Goal: Task Accomplishment & Management: Complete application form

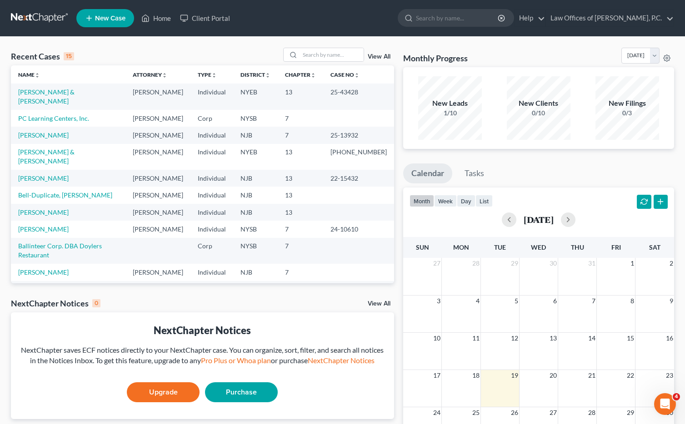
click at [94, 20] on link "New Case" at bounding box center [105, 18] width 58 height 18
select select "51"
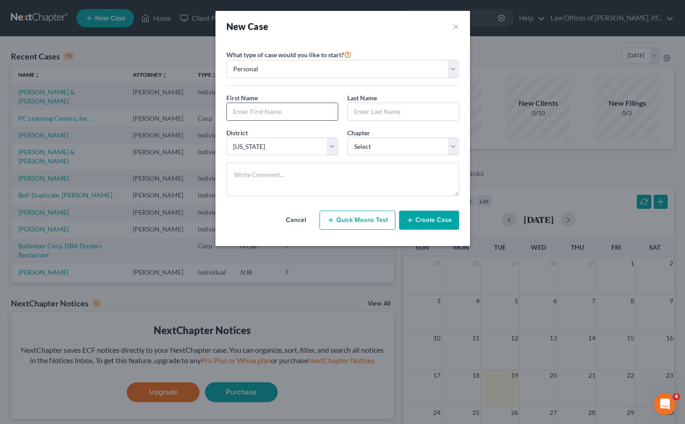
click at [282, 110] on input "text" at bounding box center [282, 111] width 111 height 17
click at [453, 25] on button "×" at bounding box center [456, 26] width 6 height 13
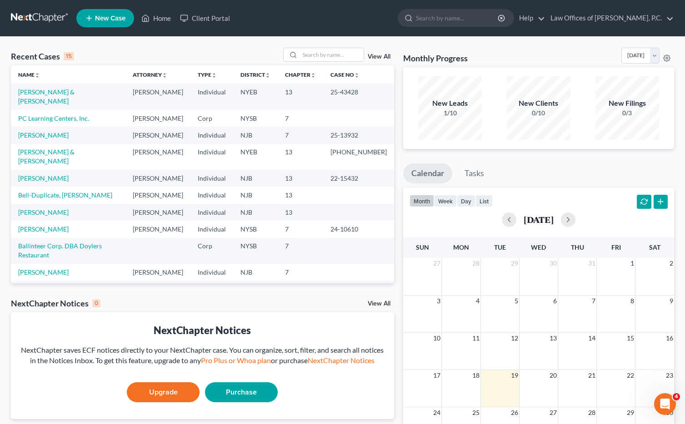
click at [104, 18] on span "New Case" at bounding box center [110, 18] width 30 height 7
select select "51"
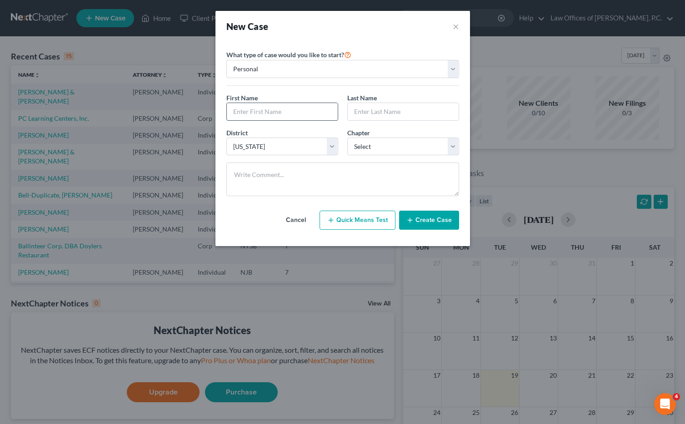
click at [282, 110] on input "text" at bounding box center [282, 111] width 111 height 17
type input "Taron"
type input "[PERSON_NAME]"
click at [347, 156] on div "District * Select [US_STATE] - [GEOGRAPHIC_DATA] [US_STATE] - [GEOGRAPHIC_DATA]…" at bounding box center [343, 145] width 242 height 35
click at [382, 148] on select "Select 7 11 12 13" at bounding box center [403, 147] width 112 height 18
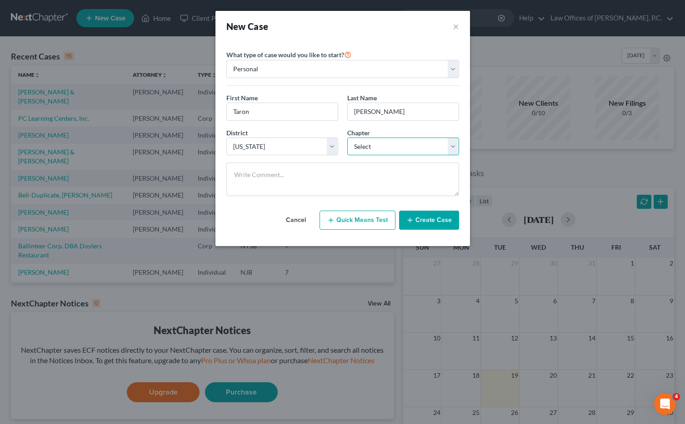
select select "3"
click at [347, 138] on select "Select 7 11 12 13" at bounding box center [403, 147] width 112 height 18
click at [433, 222] on button "Create Case" at bounding box center [429, 220] width 60 height 19
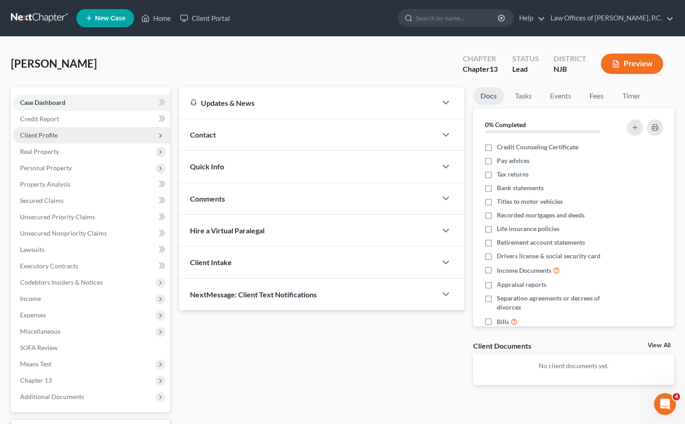
click at [90, 135] on span "Client Profile" at bounding box center [91, 135] width 157 height 16
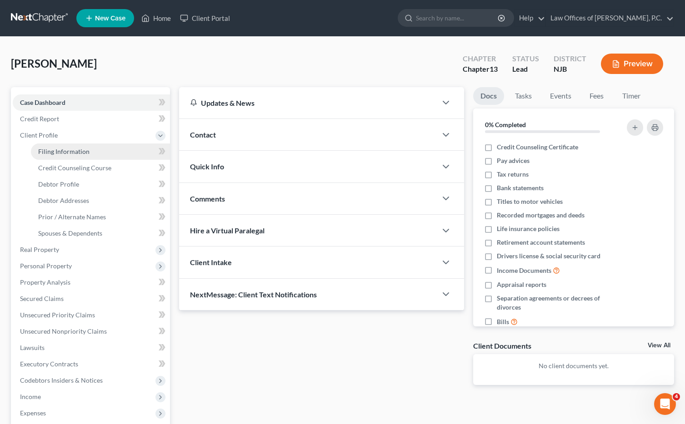
click at [130, 152] on link "Filing Information" at bounding box center [100, 152] width 139 height 16
select select "1"
select select "0"
select select "3"
select select "51"
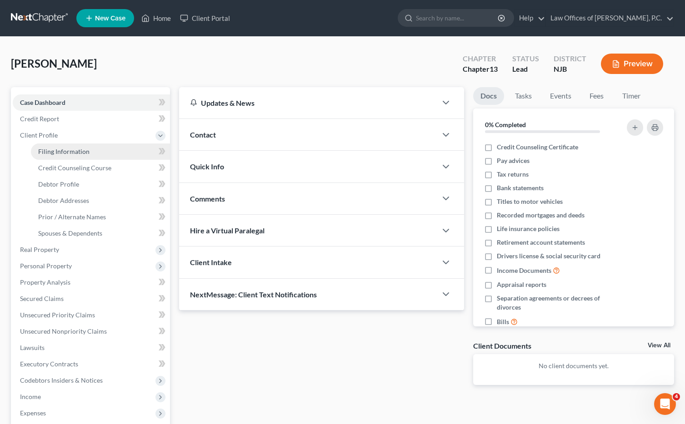
select select "0"
select select "33"
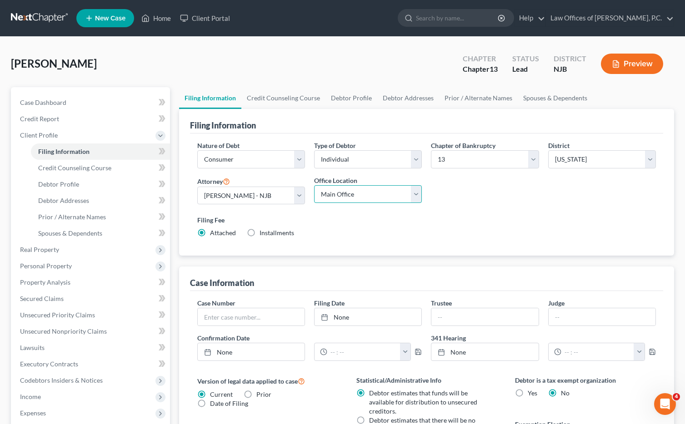
click at [355, 195] on select "Main Office [GEOGRAPHIC_DATA]" at bounding box center [368, 194] width 108 height 18
click at [314, 185] on select "Main Office [GEOGRAPHIC_DATA]" at bounding box center [368, 194] width 108 height 18
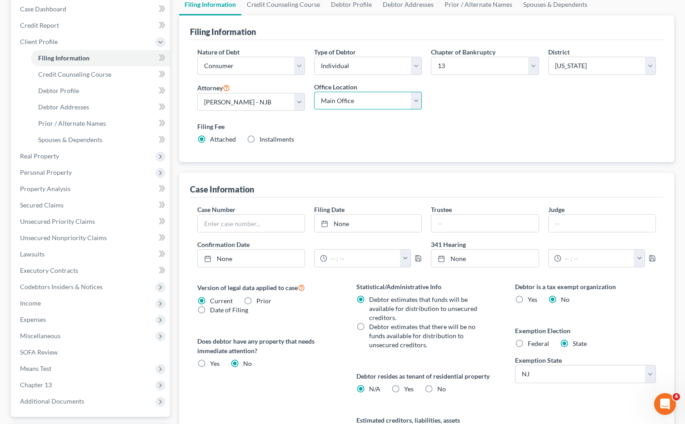
scroll to position [104, 0]
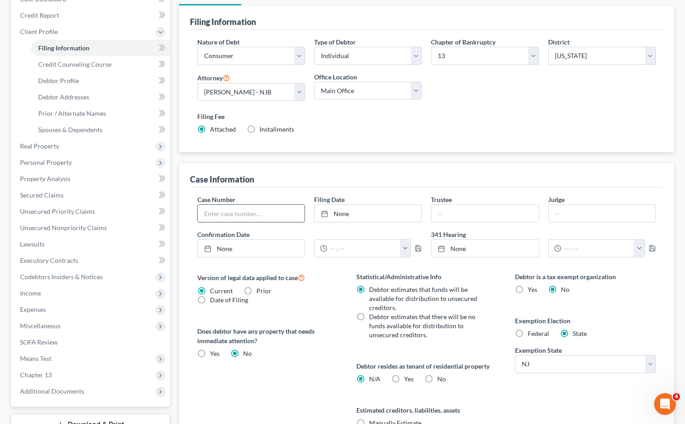
click at [272, 217] on input "text" at bounding box center [251, 213] width 107 height 17
type input "25-17063"
click at [570, 215] on input "text" at bounding box center [602, 213] width 107 height 17
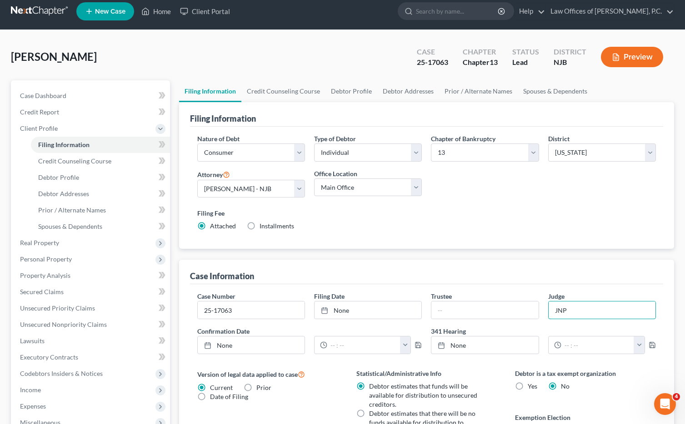
scroll to position [0, 0]
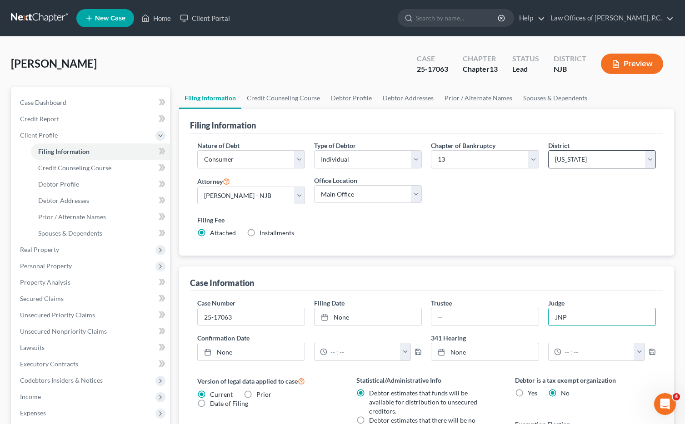
type input "JNP"
click at [599, 156] on select "Select [US_STATE] - [GEOGRAPHIC_DATA] [US_STATE] - [GEOGRAPHIC_DATA][US_STATE] …" at bounding box center [602, 159] width 108 height 18
click at [548, 150] on select "Select [US_STATE] - [GEOGRAPHIC_DATA] [US_STATE] - [GEOGRAPHIC_DATA][US_STATE] …" at bounding box center [602, 159] width 108 height 18
click at [101, 185] on link "Debtor Profile" at bounding box center [100, 184] width 139 height 16
select select "0"
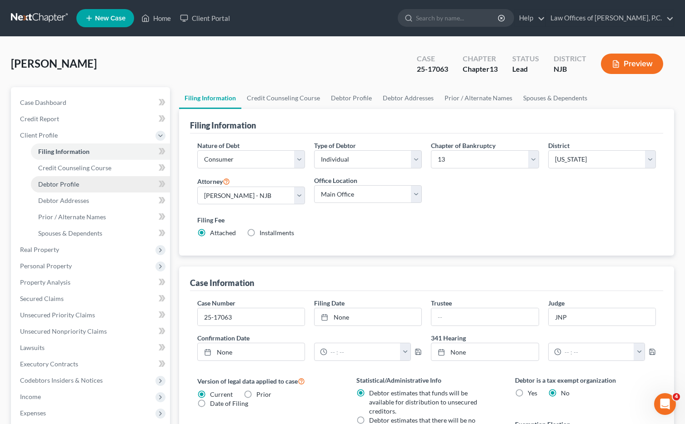
select select "0"
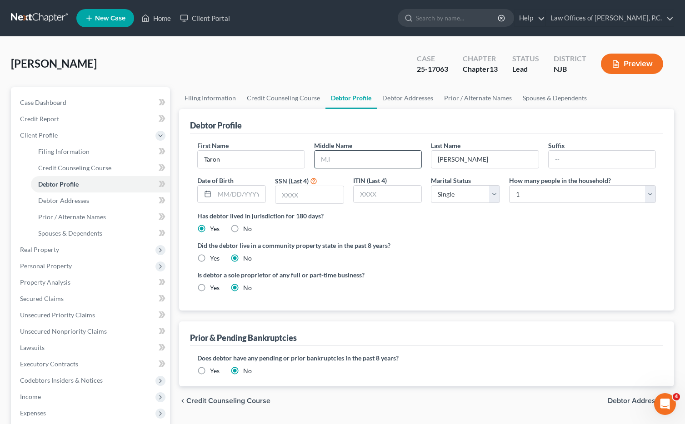
click at [347, 160] on input "text" at bounding box center [368, 159] width 107 height 17
type input "[PERSON_NAME]"
click at [524, 254] on div "Did the debtor live in a community property state in the past 8 years? Yes No" at bounding box center [426, 252] width 459 height 22
click at [380, 195] on input "text" at bounding box center [388, 194] width 68 height 17
click at [292, 196] on input "text" at bounding box center [309, 194] width 68 height 17
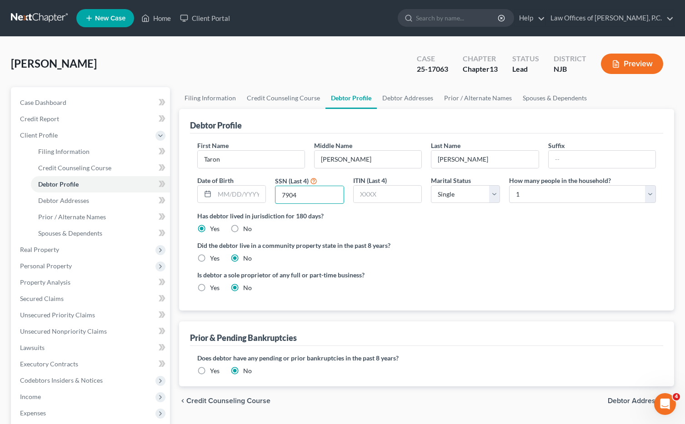
type input "7904"
click at [474, 268] on ng-include "First Name [PERSON_NAME] Middle Name [PERSON_NAME] Last Name [PERSON_NAME] Suff…" at bounding box center [426, 220] width 459 height 159
click at [397, 101] on link "Debtor Addresses" at bounding box center [408, 98] width 62 height 22
select select "0"
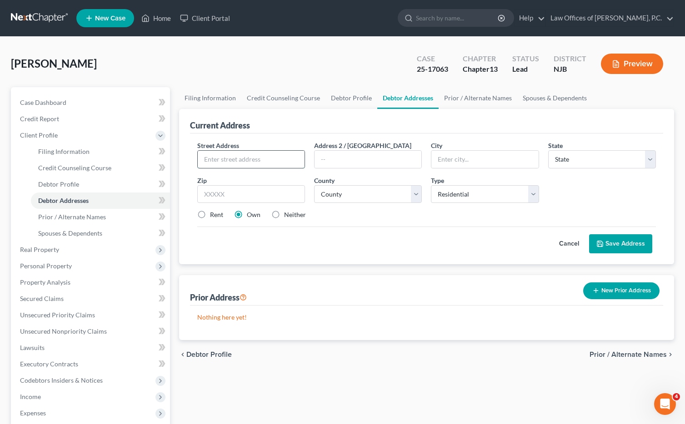
click at [227, 162] on input "text" at bounding box center [251, 159] width 107 height 17
type input "[STREET_ADDRESS][PERSON_NAME]`"
click at [454, 164] on input "text" at bounding box center [484, 159] width 107 height 17
click at [362, 157] on input "text" at bounding box center [368, 159] width 107 height 17
type input "Apt. 171"
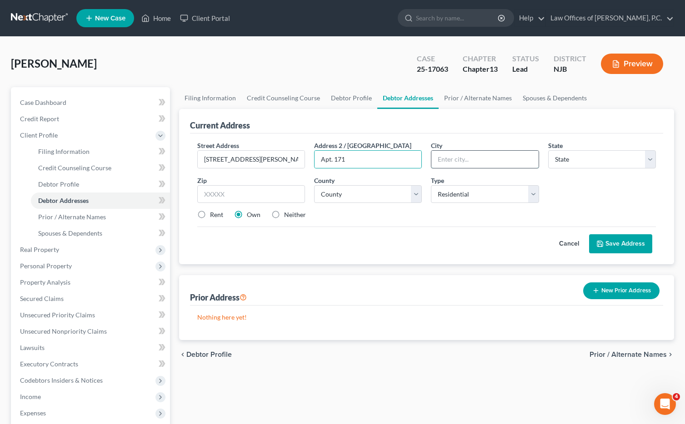
click at [503, 157] on input "text" at bounding box center [484, 159] width 107 height 17
type input "Pine Hill"
select select "33"
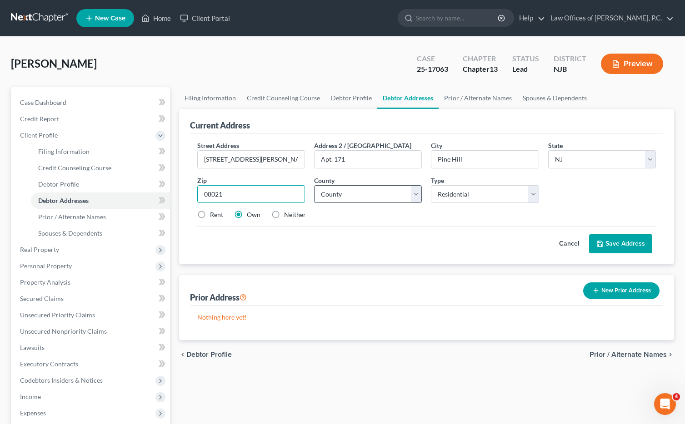
type input "08021"
click at [389, 196] on select "County [GEOGRAPHIC_DATA] [GEOGRAPHIC_DATA] [GEOGRAPHIC_DATA] [GEOGRAPHIC_DATA] …" at bounding box center [368, 194] width 108 height 18
type input "Clementon"
select select "3"
click at [314, 185] on select "County [GEOGRAPHIC_DATA] [GEOGRAPHIC_DATA] [GEOGRAPHIC_DATA] [GEOGRAPHIC_DATA] …" at bounding box center [368, 194] width 108 height 18
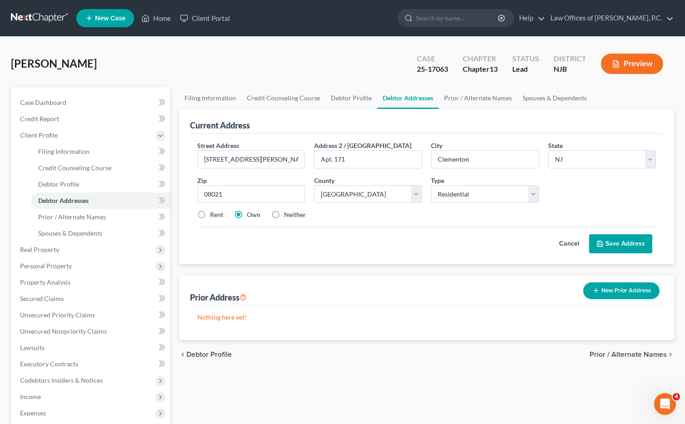
click at [210, 215] on label "Rent" at bounding box center [216, 214] width 13 height 9
click at [214, 215] on input "Rent" at bounding box center [217, 213] width 6 height 6
radio input "true"
click at [614, 244] on button "Save Address" at bounding box center [620, 244] width 63 height 19
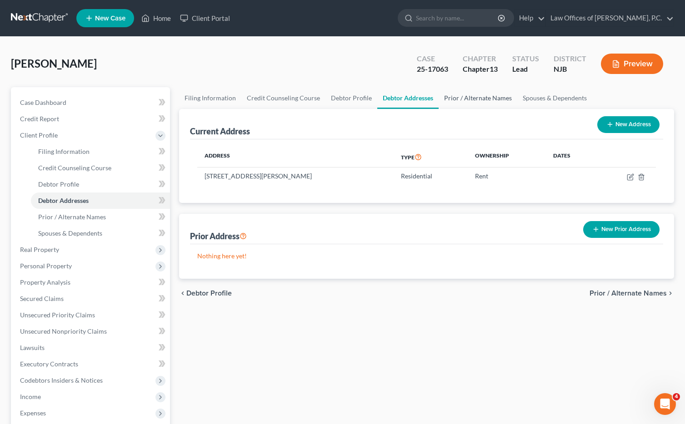
click at [459, 97] on link "Prior / Alternate Names" at bounding box center [478, 98] width 79 height 22
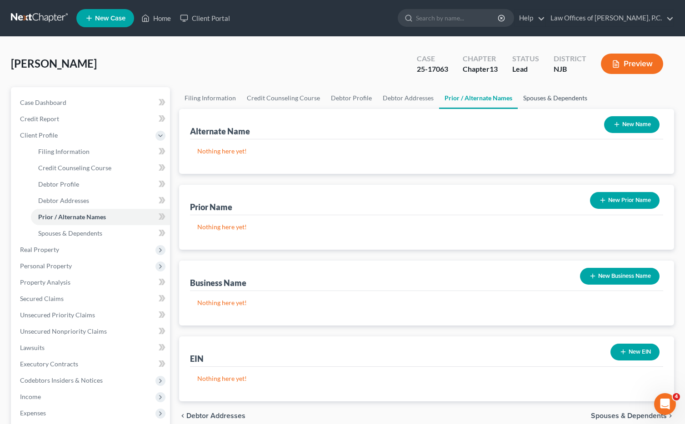
click at [537, 97] on link "Spouses & Dependents" at bounding box center [555, 98] width 75 height 22
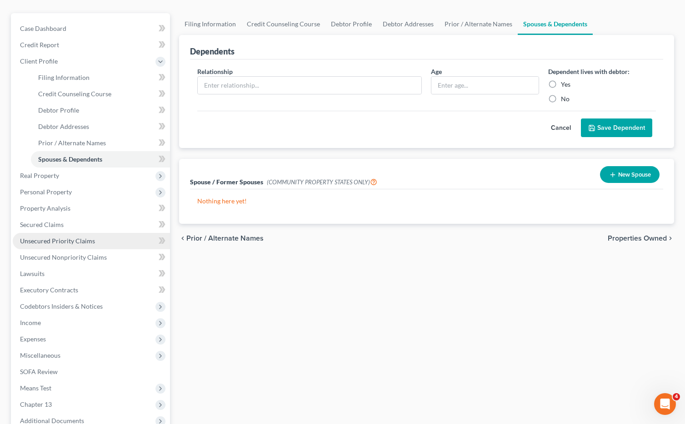
scroll to position [172, 0]
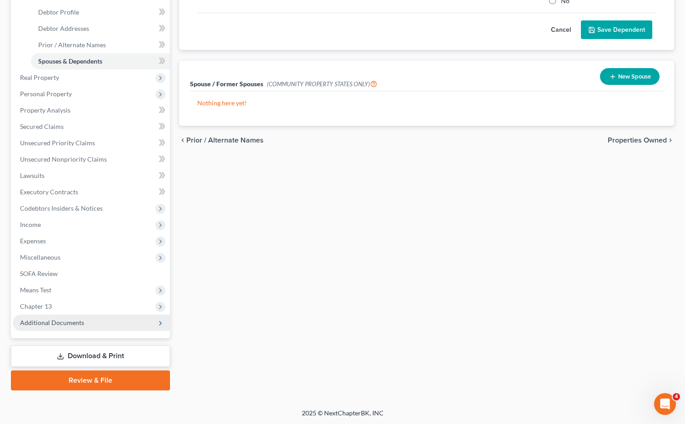
click at [113, 324] on span "Additional Documents" at bounding box center [91, 323] width 157 height 16
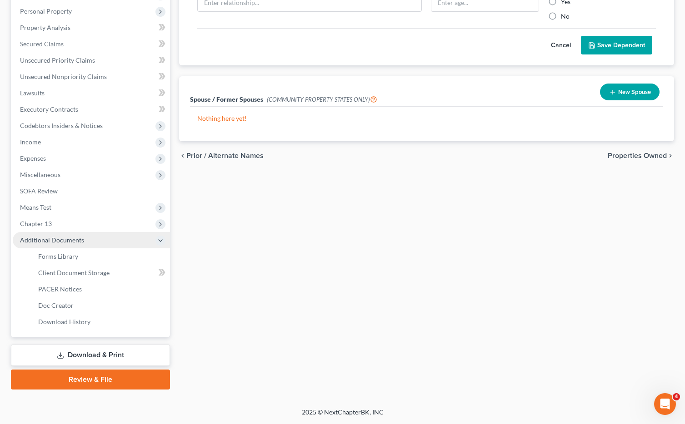
scroll to position [156, 0]
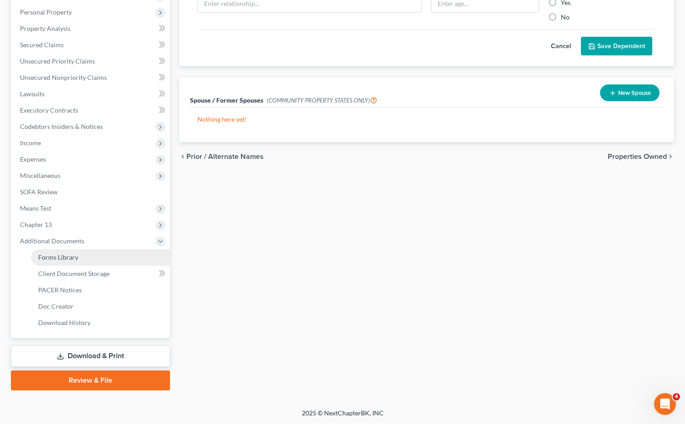
click at [86, 259] on link "Forms Library" at bounding box center [100, 258] width 139 height 16
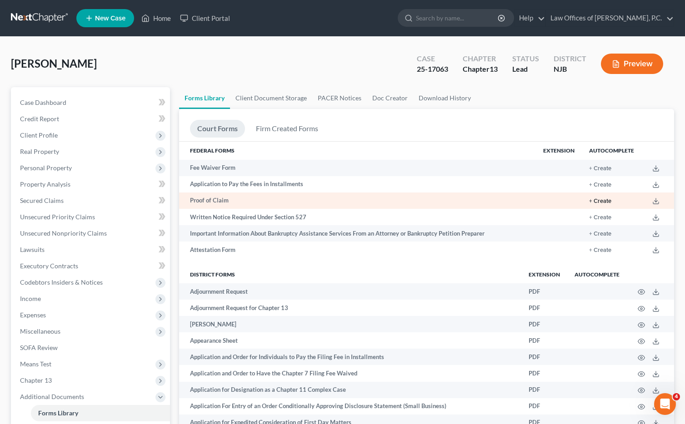
click at [602, 199] on button "+ Create" at bounding box center [600, 202] width 22 height 6
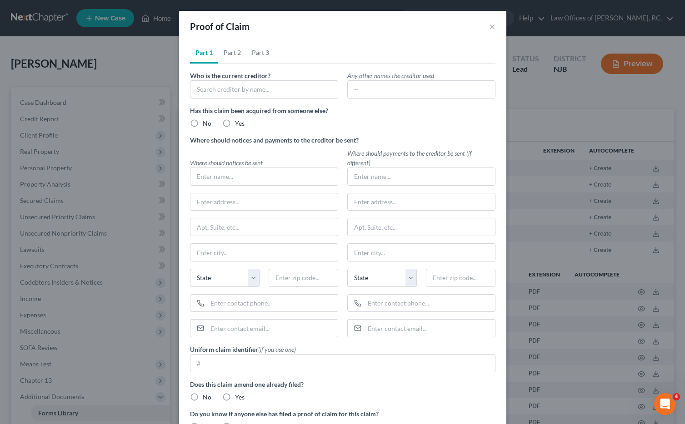
scroll to position [4, 0]
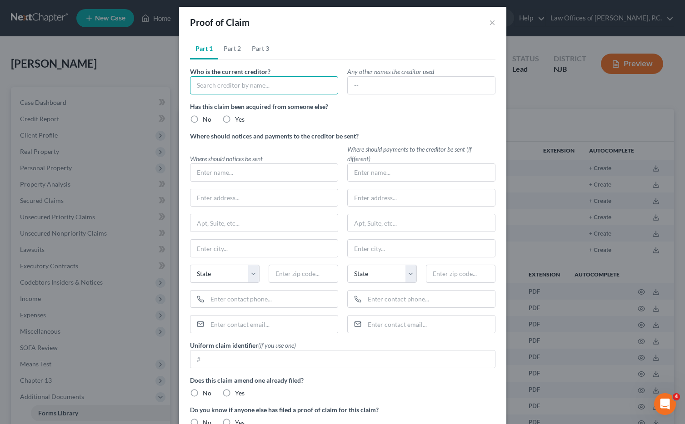
click at [244, 84] on input "text" at bounding box center [264, 85] width 148 height 18
click at [246, 85] on input "Cedar Brook a/k/a Goldcrest" at bounding box center [264, 85] width 148 height 18
click at [262, 85] on input "Goldcrest Properties" at bounding box center [264, 85] width 148 height 18
type input "Goldcrest Properties LLC a/ka [GEOGRAPHIC_DATA]"
click at [390, 80] on input "text" at bounding box center [421, 85] width 147 height 17
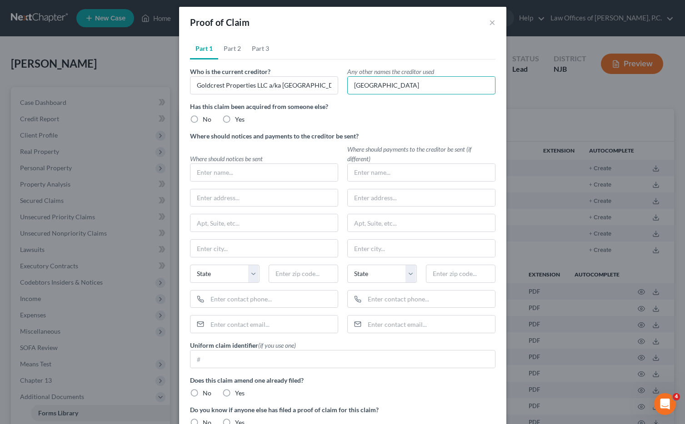
type input "[GEOGRAPHIC_DATA]"
click at [203, 121] on label "No" at bounding box center [207, 119] width 9 height 9
click at [206, 121] on input "No" at bounding box center [209, 118] width 6 height 6
radio input "true"
click at [231, 176] on input "text" at bounding box center [263, 172] width 147 height 17
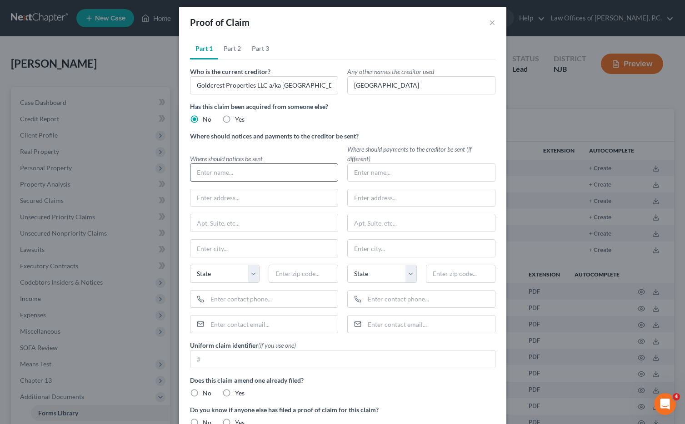
type input "G"
click at [230, 86] on input "G" at bounding box center [264, 85] width 148 height 18
click at [263, 179] on input "Goldcrest Properties" at bounding box center [263, 172] width 147 height 17
click at [246, 173] on input "Goldcrest Properties a/k/a [GEOGRAPHIC_DATA]" at bounding box center [263, 172] width 147 height 17
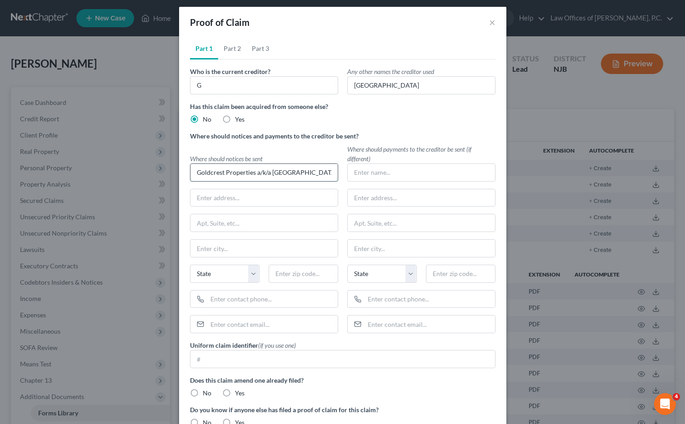
click at [246, 173] on input "Goldcrest Properties a/k/a [GEOGRAPHIC_DATA]" at bounding box center [263, 172] width 147 height 17
click at [257, 172] on input "Goldcrest Properties a/k/a [GEOGRAPHIC_DATA]" at bounding box center [263, 172] width 147 height 17
click at [254, 173] on input "Goldcrest Properties LLC a/k/a [GEOGRAPHIC_DATA]" at bounding box center [263, 172] width 147 height 17
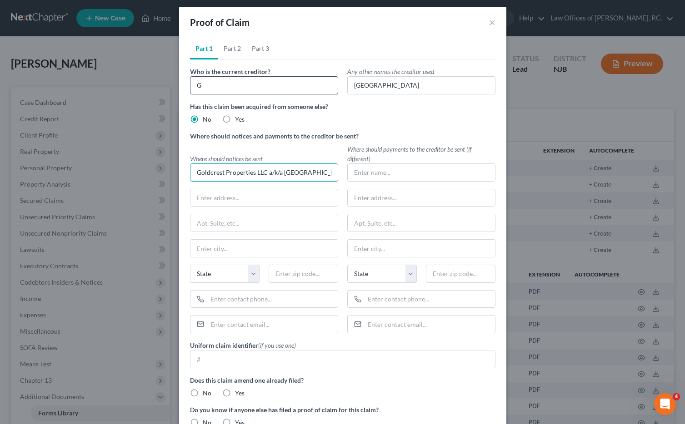
type input "Goldcrest Properties LLC a/k/a [GEOGRAPHIC_DATA]"
click at [232, 86] on input "G" at bounding box center [264, 85] width 148 height 18
paste input "oldcrest Properties LLC a/k/a [GEOGRAPHIC_DATA]"
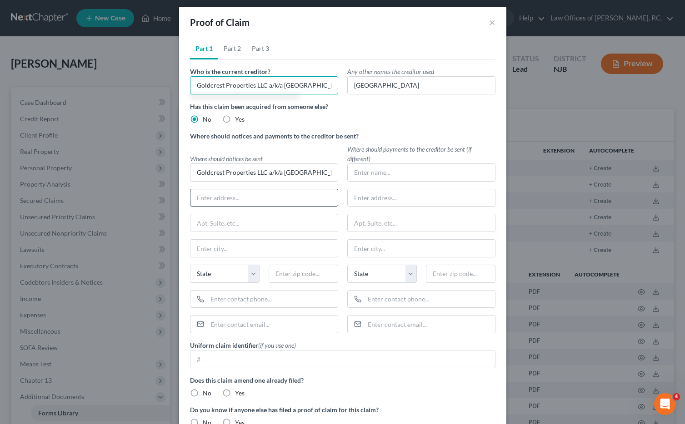
type input "Goldcrest Properties LLC a/k/a [GEOGRAPHIC_DATA]"
click at [237, 197] on input "text" at bounding box center [263, 198] width 147 height 17
type input "c/o Law Offices of [PERSON_NAME], P.C."
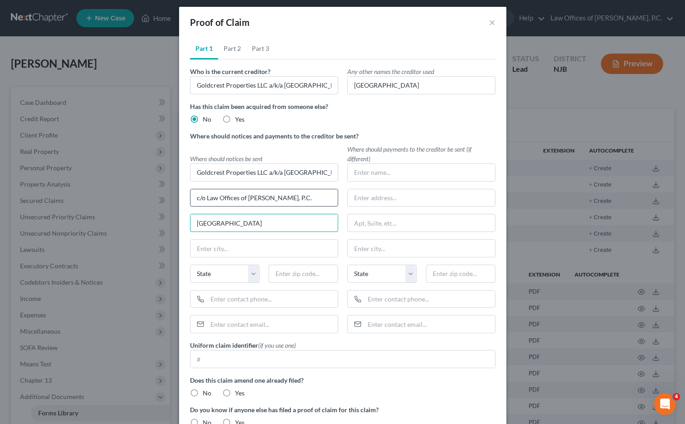
type input "[GEOGRAPHIC_DATA]"
type input "Hackensack"
select select "33"
type input "07601"
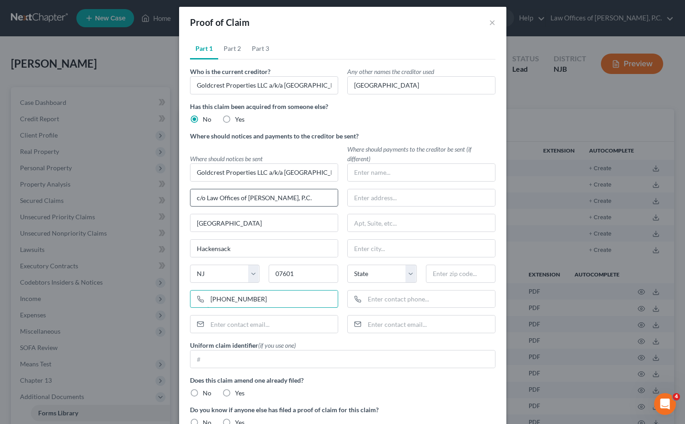
type input "[PHONE_NUMBER]"
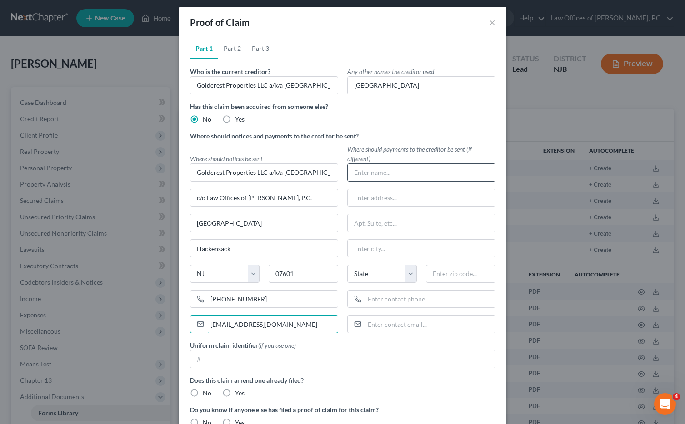
type input "[EMAIL_ADDRESS][DOMAIN_NAME]"
click at [405, 173] on input "text" at bounding box center [421, 172] width 147 height 17
click at [260, 172] on input "Goldcrest Properties LLC a/k/a [GEOGRAPHIC_DATA]" at bounding box center [263, 172] width 147 height 17
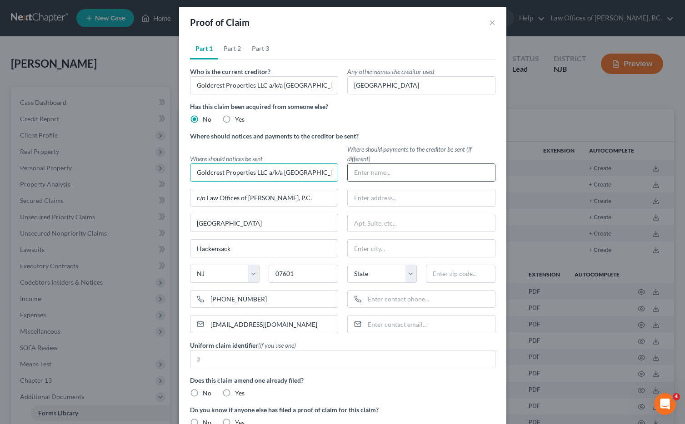
click at [409, 176] on input "text" at bounding box center [421, 172] width 147 height 17
paste input "Goldcrest Properties LLC a/k/a [GEOGRAPHIC_DATA]"
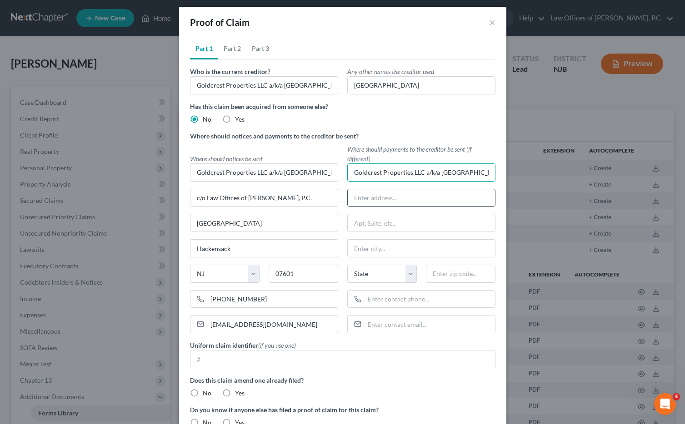
type input "Goldcrest Properties LLC a/k/a [GEOGRAPHIC_DATA]"
click at [394, 195] on input "text" at bounding box center [421, 198] width 147 height 17
type input "c"
type input "[STREET_ADDRESS]"
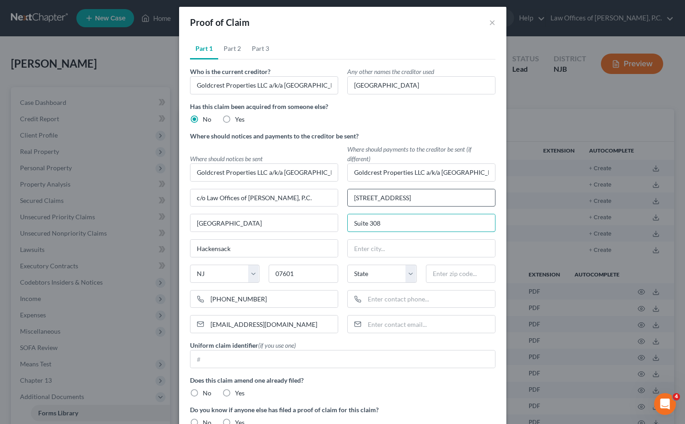
type input "Suite 308"
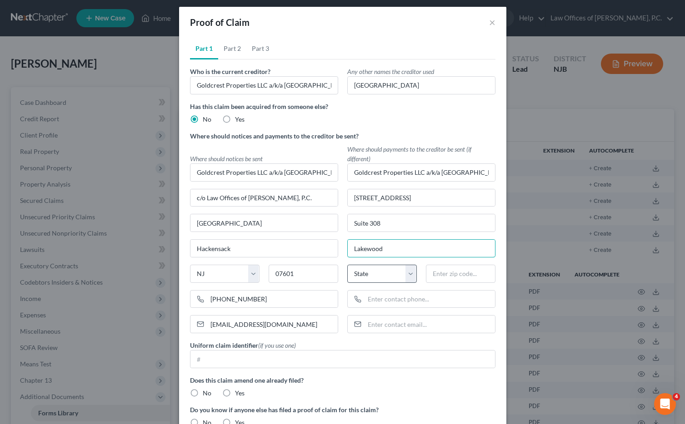
type input "Lakewood"
click at [389, 274] on select "State [US_STATE] AK AR AZ CA CO CT DE DC [GEOGRAPHIC_DATA] [GEOGRAPHIC_DATA] GU…" at bounding box center [382, 274] width 70 height 18
select select "33"
click at [347, 265] on select "State [US_STATE] AK AR AZ CA CO CT DE DC [GEOGRAPHIC_DATA] [GEOGRAPHIC_DATA] GU…" at bounding box center [382, 274] width 70 height 18
click at [441, 274] on input "text" at bounding box center [461, 274] width 70 height 18
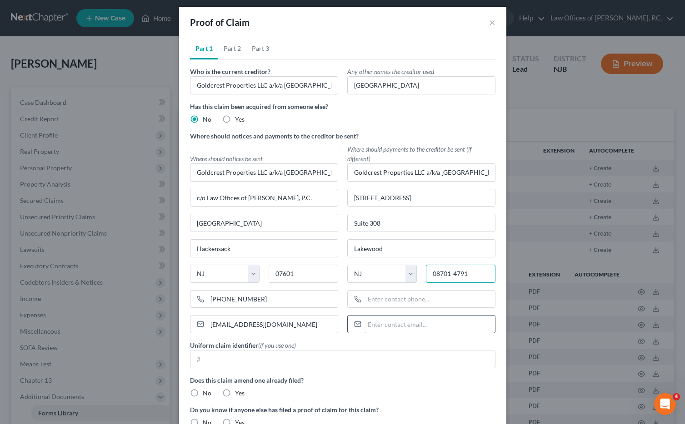
type input "08701-4791"
click at [406, 324] on input "email" at bounding box center [429, 324] width 130 height 17
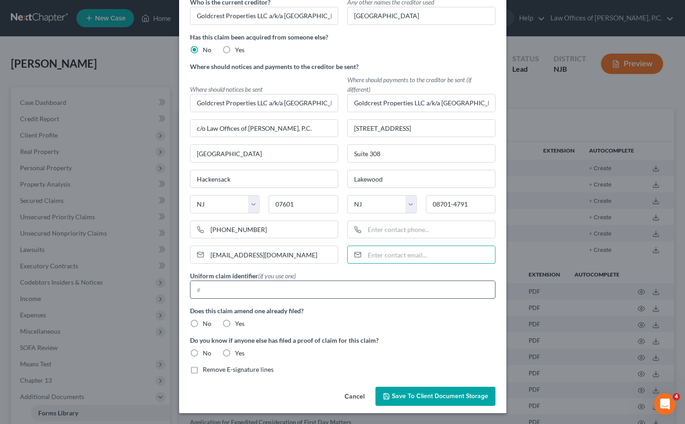
scroll to position [69, 0]
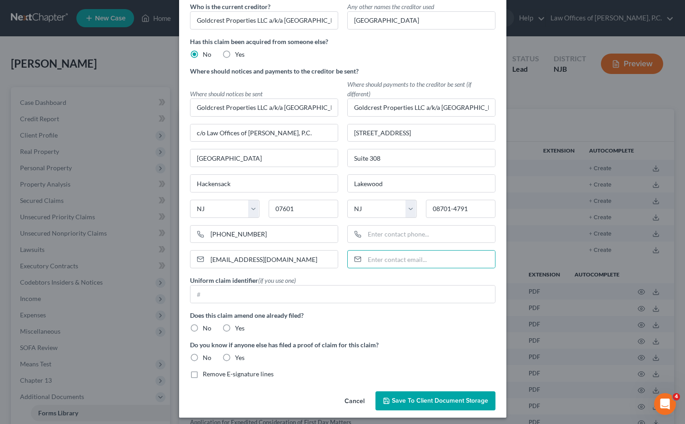
click at [203, 329] on label "No" at bounding box center [207, 328] width 9 height 9
click at [206, 329] on input "No" at bounding box center [209, 327] width 6 height 6
radio input "true"
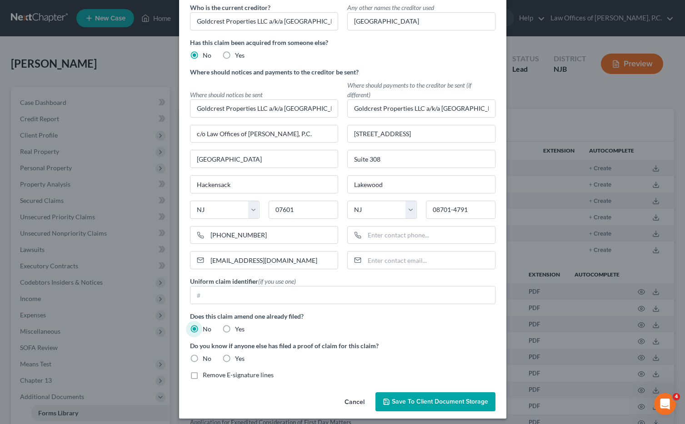
scroll to position [67, 0]
click at [203, 358] on label "No" at bounding box center [207, 358] width 9 height 9
click at [206, 358] on input "No" at bounding box center [209, 357] width 6 height 6
radio input "true"
drag, startPoint x: 193, startPoint y: 376, endPoint x: 202, endPoint y: 378, distance: 8.7
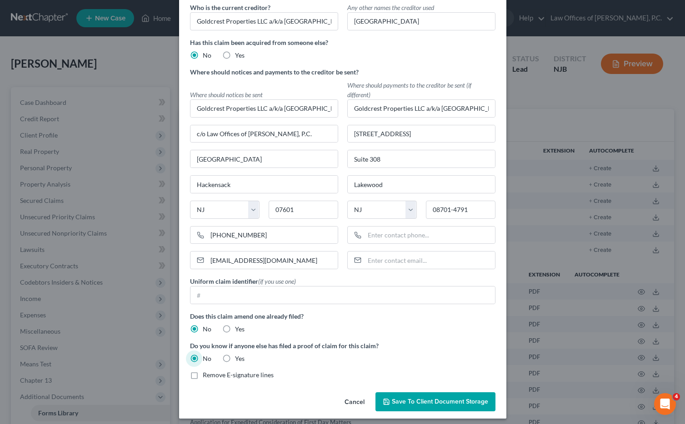
click at [203, 376] on label "Remove E-signature lines" at bounding box center [238, 375] width 71 height 9
click at [206, 376] on input "Remove E-signature lines" at bounding box center [209, 374] width 6 height 6
checkbox input "true"
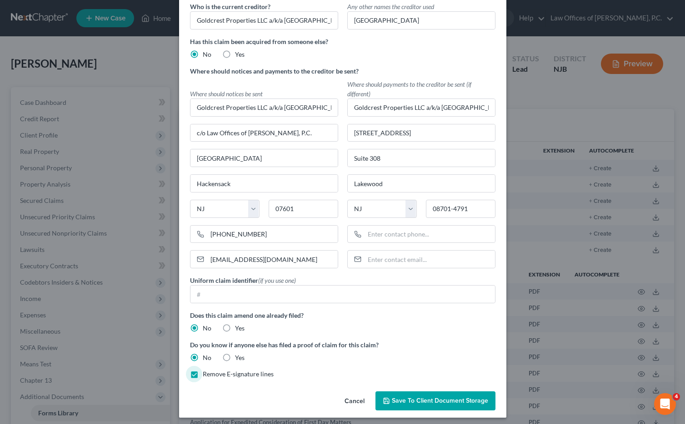
scroll to position [0, 0]
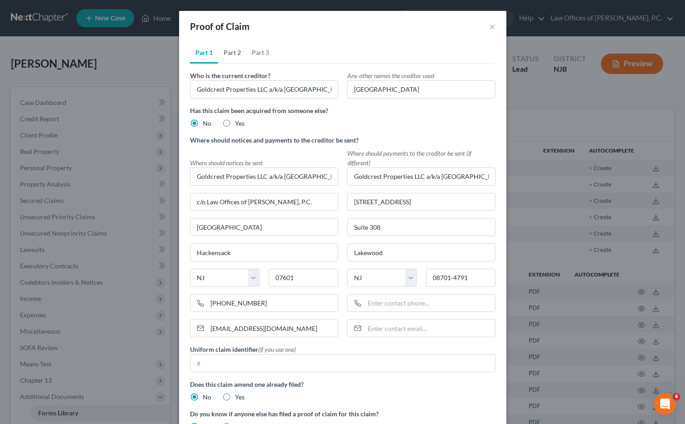
click at [228, 55] on link "Part 2" at bounding box center [232, 53] width 28 height 22
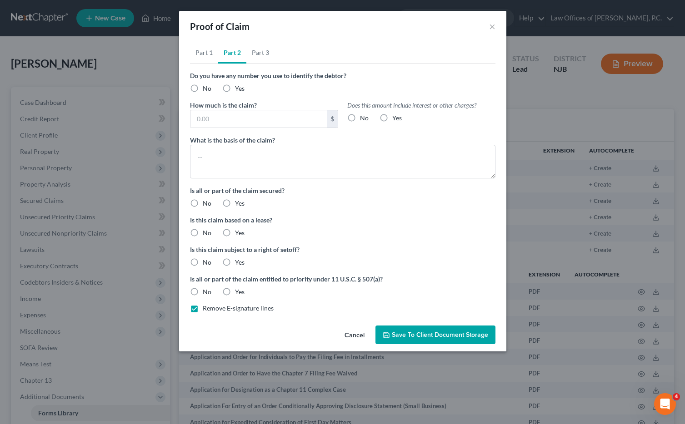
click at [203, 89] on label "No" at bounding box center [207, 88] width 9 height 9
click at [206, 89] on input "No" at bounding box center [209, 87] width 6 height 6
radio input "true"
click at [276, 122] on input "text" at bounding box center [258, 118] width 136 height 17
click at [360, 118] on label "No" at bounding box center [364, 118] width 9 height 9
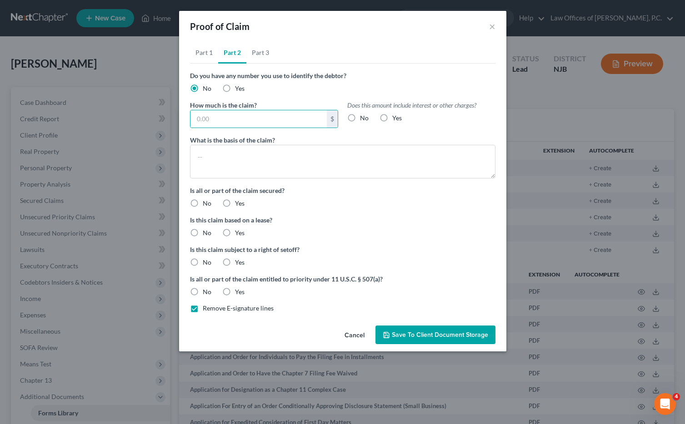
click at [364, 118] on input "No" at bounding box center [367, 117] width 6 height 6
radio input "true"
click at [231, 120] on input "text" at bounding box center [258, 118] width 136 height 17
type input "3,663.34"
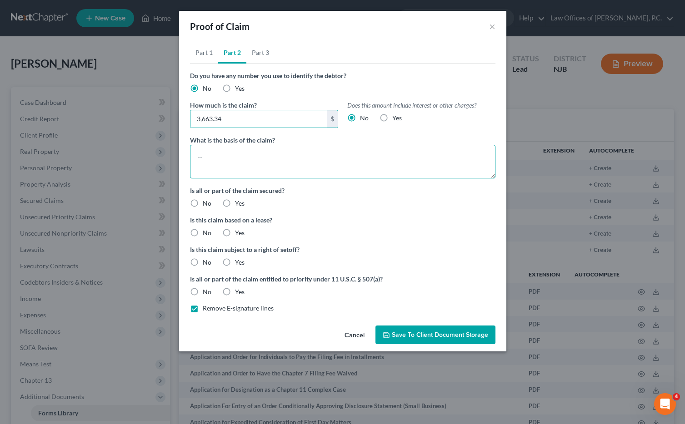
click at [224, 147] on textarea at bounding box center [342, 162] width 305 height 34
click at [244, 155] on textarea "Rent Arrears for Debtor's Residence (" at bounding box center [342, 162] width 305 height 34
click at [342, 157] on textarea "Rent Arrears for Lease of Debtor's Residence (" at bounding box center [342, 162] width 305 height 34
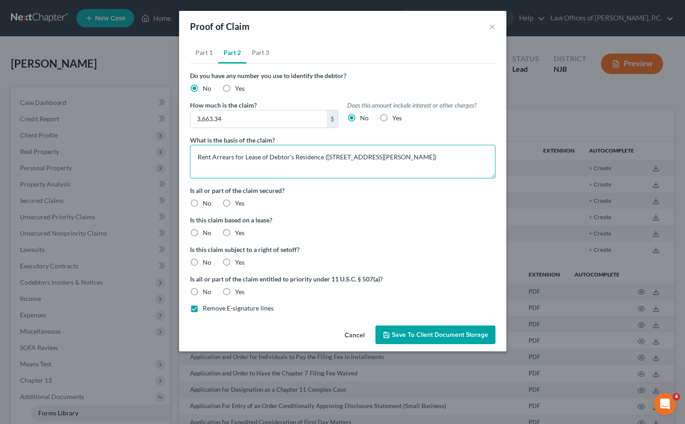
type textarea "Rent Arrears for Lease of Debtor's Residence ([STREET_ADDRESS][PERSON_NAME])"
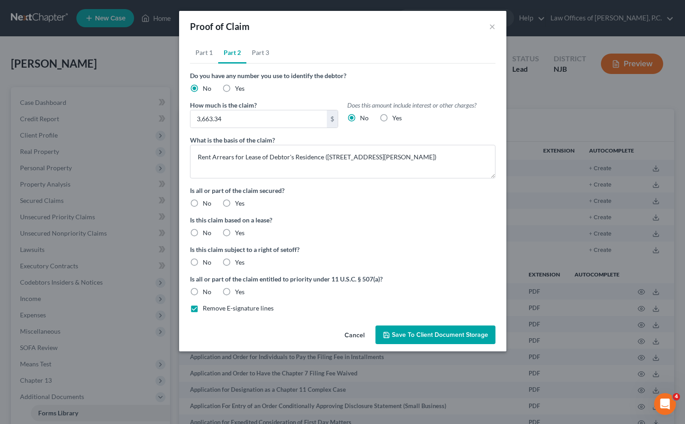
click at [203, 202] on label "No" at bounding box center [207, 203] width 9 height 9
click at [206, 202] on input "No" at bounding box center [209, 202] width 6 height 6
radio input "true"
click at [235, 234] on label "Yes" at bounding box center [240, 233] width 10 height 9
click at [239, 234] on input "Yes" at bounding box center [242, 232] width 6 height 6
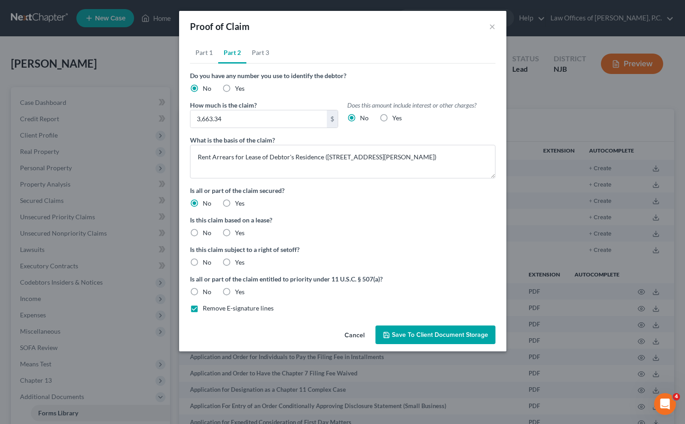
radio input "true"
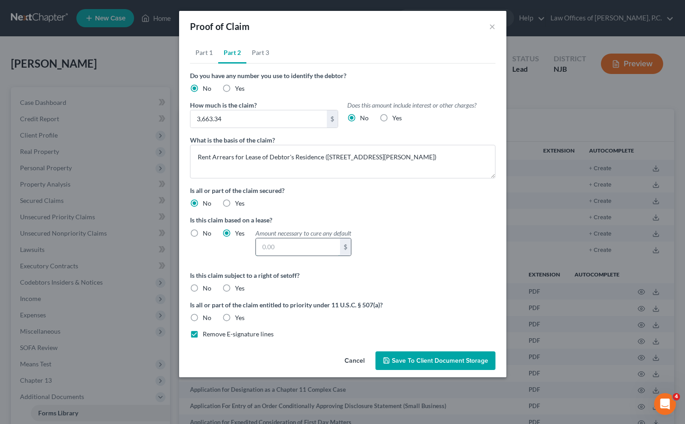
click at [285, 245] on input "text" at bounding box center [298, 247] width 84 height 17
type input "3,663.34"
click at [203, 289] on label "No" at bounding box center [207, 288] width 9 height 9
click at [206, 289] on input "No" at bounding box center [209, 287] width 6 height 6
radio input "true"
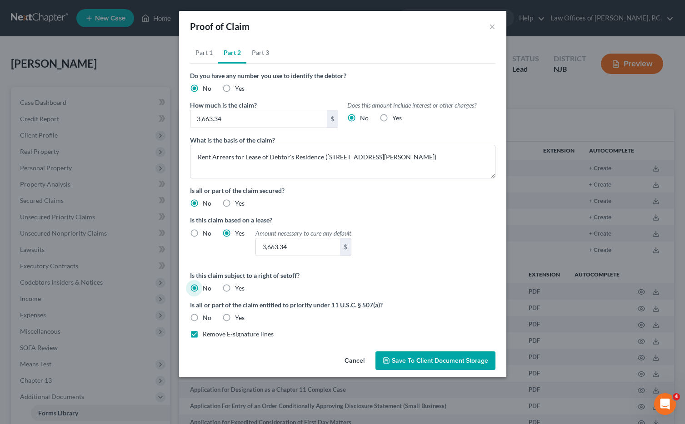
click at [203, 314] on label "No" at bounding box center [207, 318] width 9 height 9
click at [206, 314] on input "No" at bounding box center [209, 317] width 6 height 6
radio input "true"
drag, startPoint x: 191, startPoint y: 336, endPoint x: 225, endPoint y: 335, distance: 33.2
click at [203, 335] on label "Remove E-signature lines" at bounding box center [238, 334] width 71 height 9
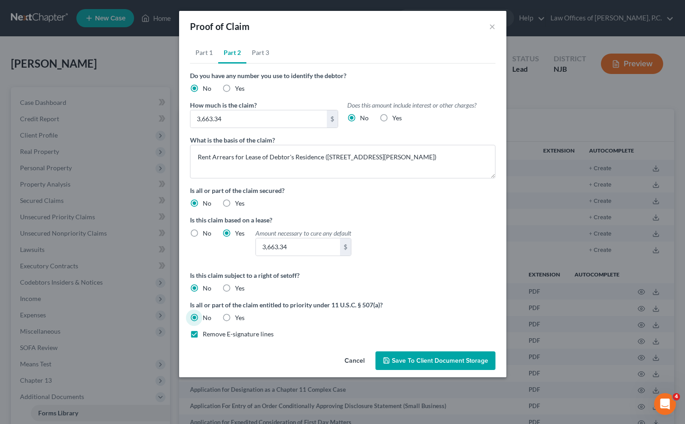
click at [206, 335] on input "Remove E-signature lines" at bounding box center [209, 333] width 6 height 6
checkbox input "false"
click at [264, 52] on link "Part 3" at bounding box center [260, 53] width 28 height 22
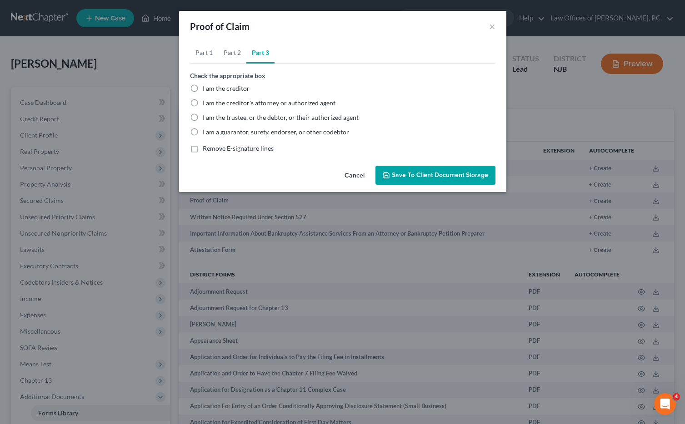
click at [203, 105] on label "I am the creditor's attorney or authorized agent" at bounding box center [269, 103] width 133 height 9
click at [206, 105] on input "I am the creditor's attorney or authorized agent" at bounding box center [209, 102] width 6 height 6
radio input "true"
click at [209, 56] on link "Part 1" at bounding box center [204, 53] width 28 height 22
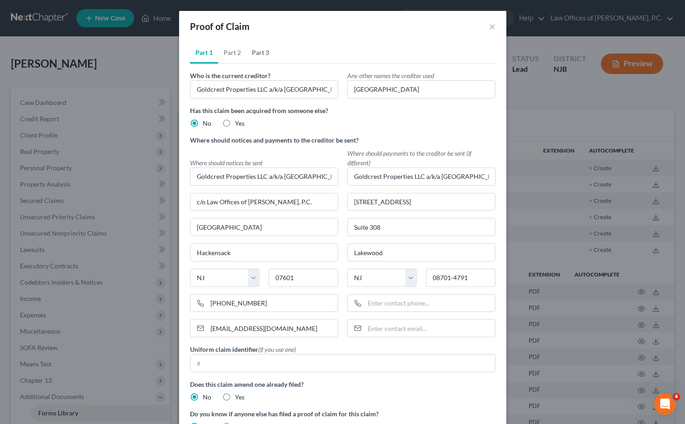
click at [256, 53] on link "Part 3" at bounding box center [260, 53] width 28 height 22
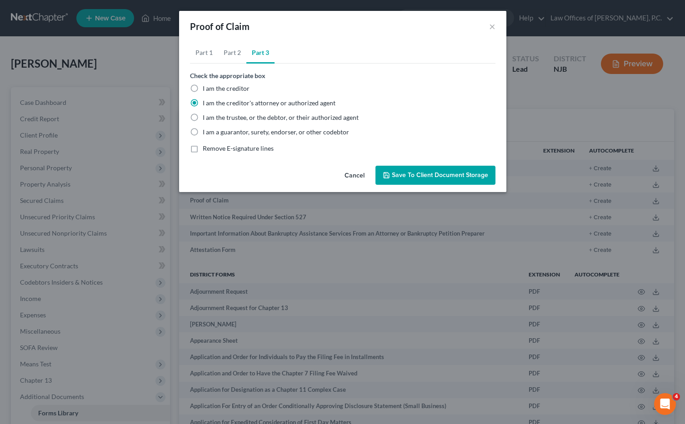
click at [433, 175] on span "Save to Client Document Storage" at bounding box center [440, 175] width 96 height 8
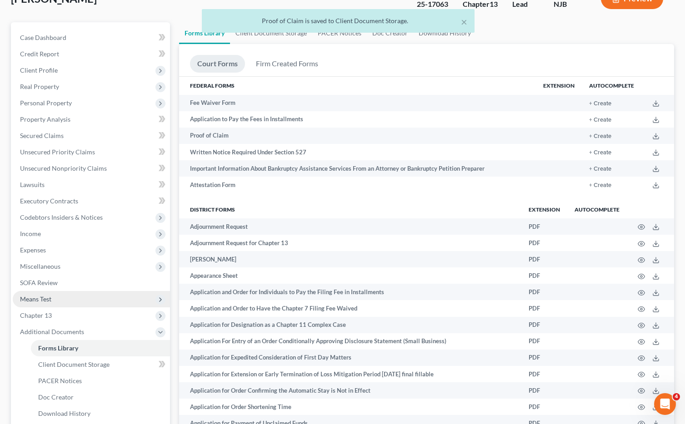
scroll to position [117, 0]
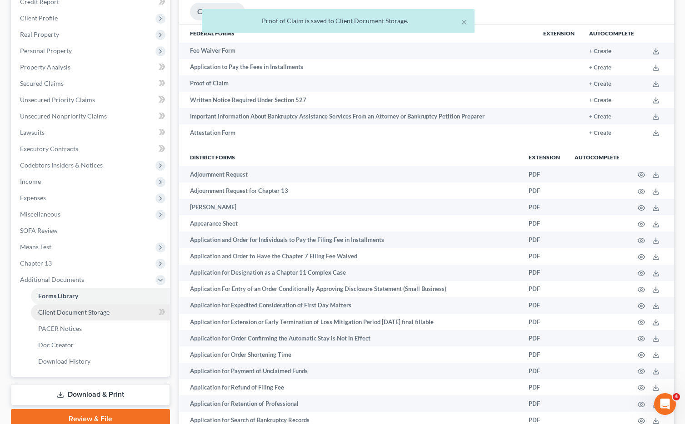
click at [89, 313] on span "Client Document Storage" at bounding box center [73, 313] width 71 height 8
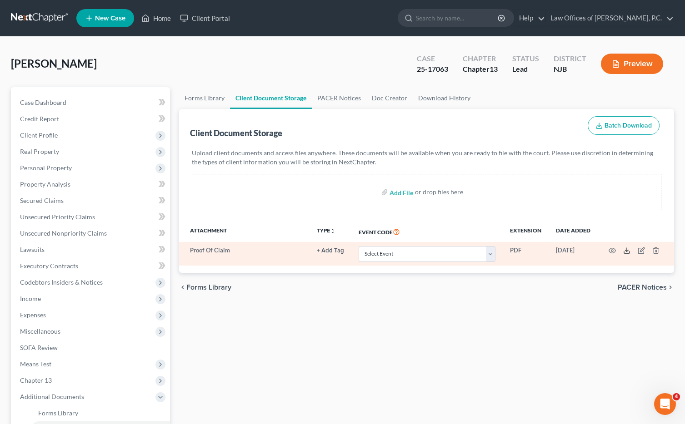
click at [625, 250] on polyline at bounding box center [626, 250] width 3 height 1
